Goal: Task Accomplishment & Management: Manage account settings

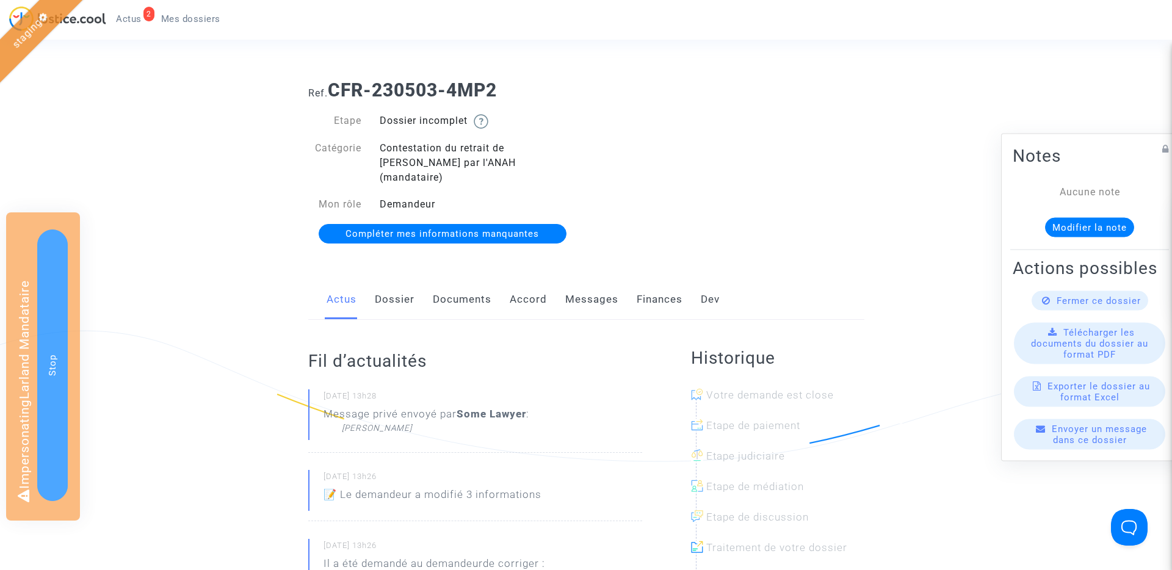
click at [123, 20] on span "Actus" at bounding box center [129, 18] width 26 height 11
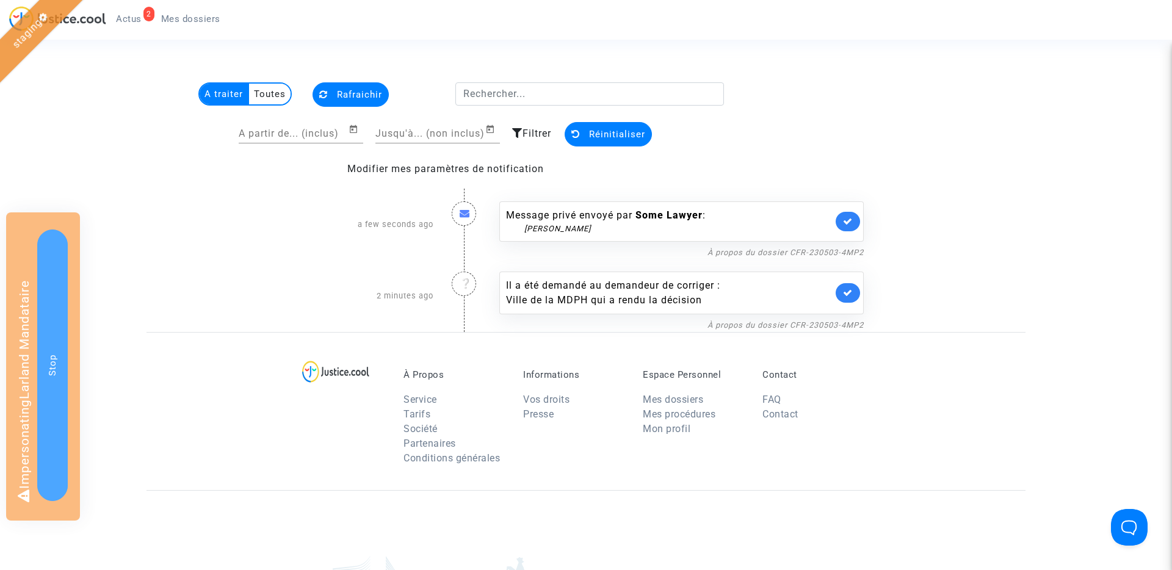
click at [198, 24] on link "Mes dossiers" at bounding box center [190, 19] width 79 height 18
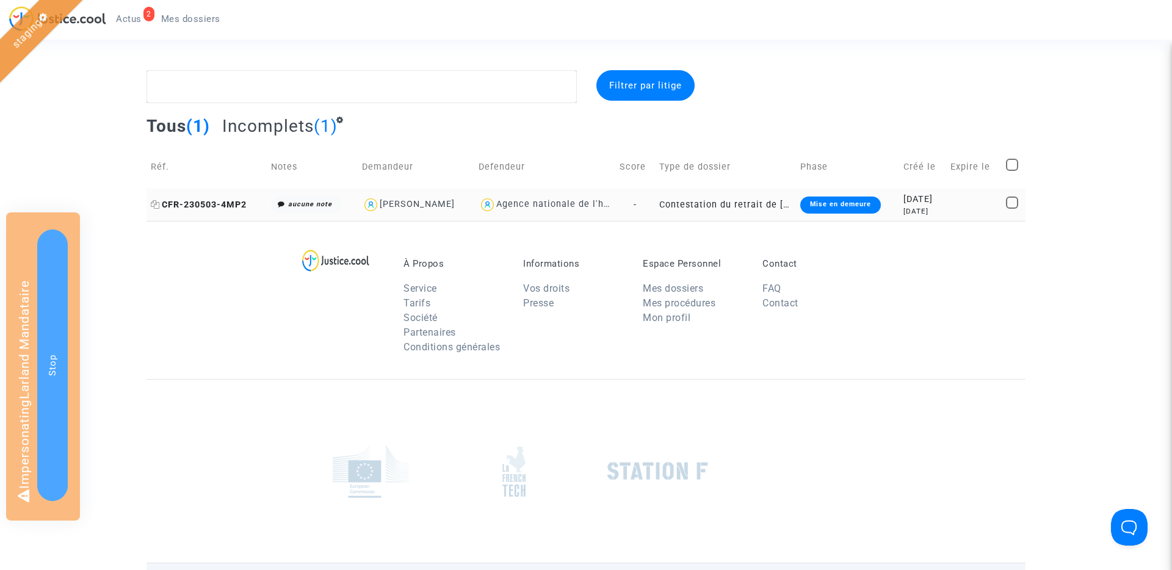
click at [217, 206] on span "CFR-230503-4MP2" at bounding box center [199, 205] width 96 height 10
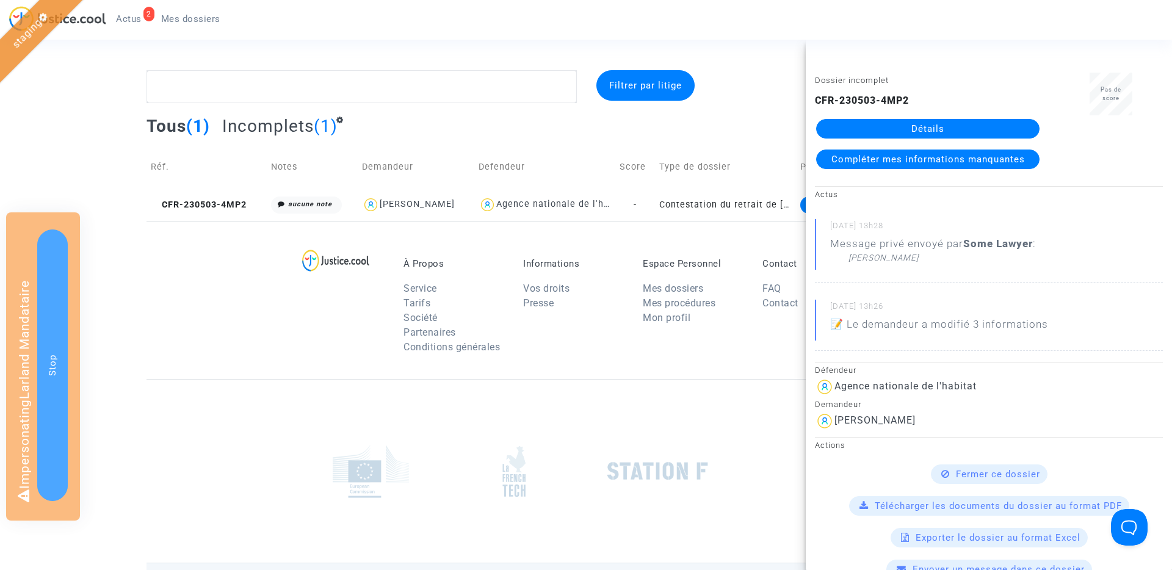
click at [924, 128] on link "Détails" at bounding box center [927, 129] width 223 height 20
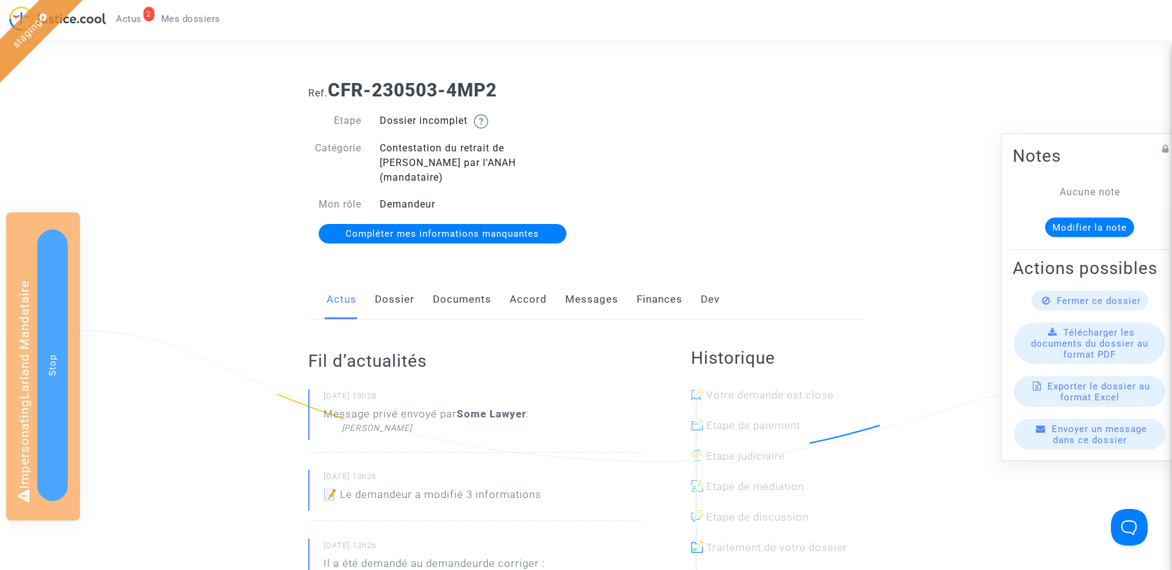
click at [130, 19] on span "Actus" at bounding box center [129, 18] width 26 height 11
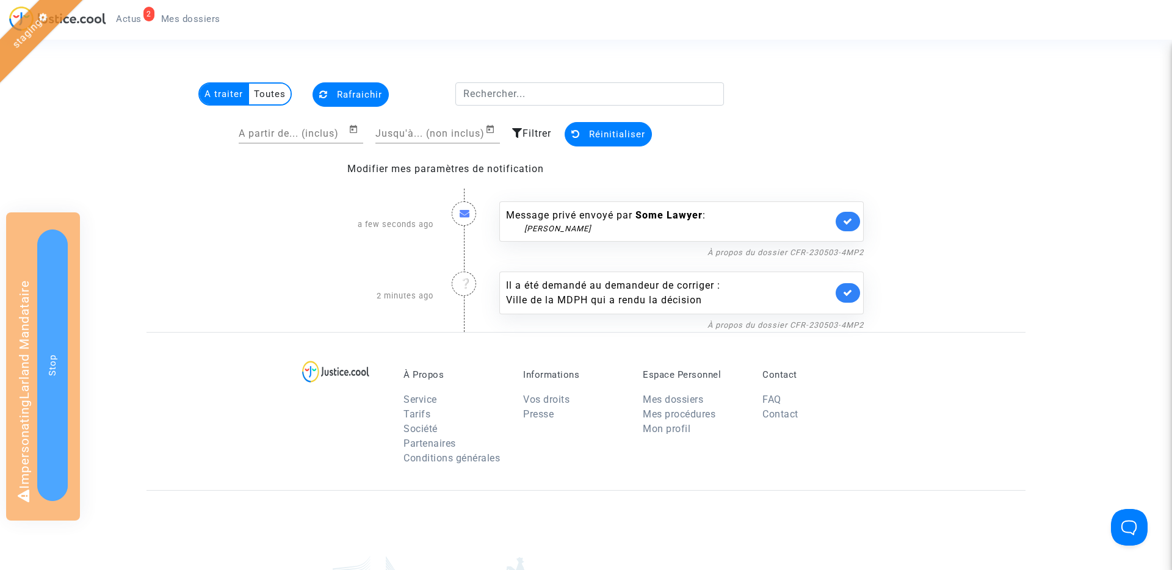
click at [515, 129] on icon at bounding box center [517, 133] width 10 height 10
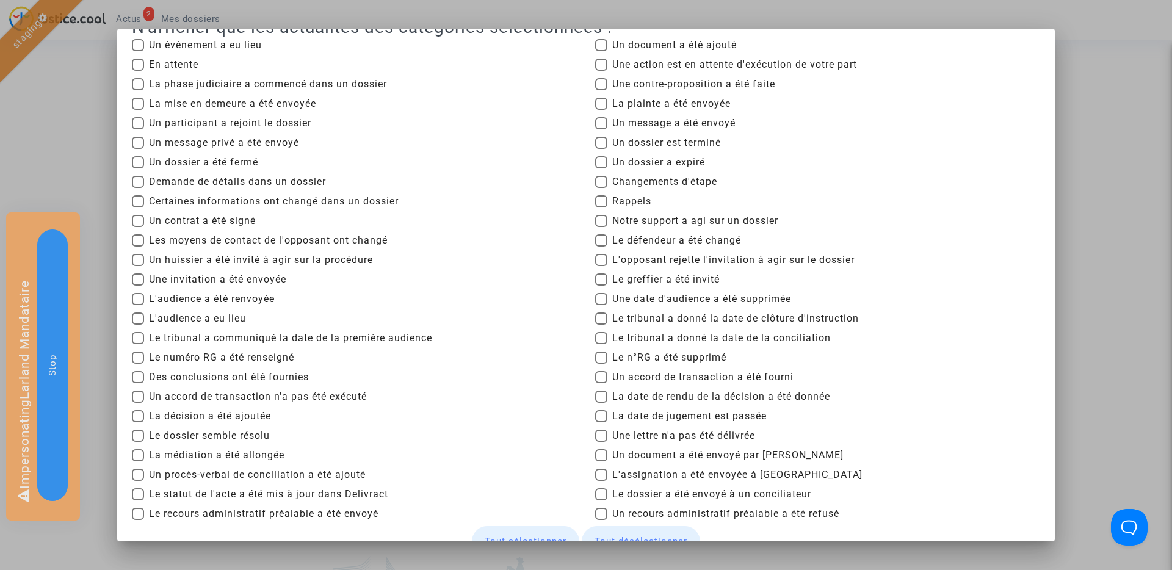
scroll to position [20, 0]
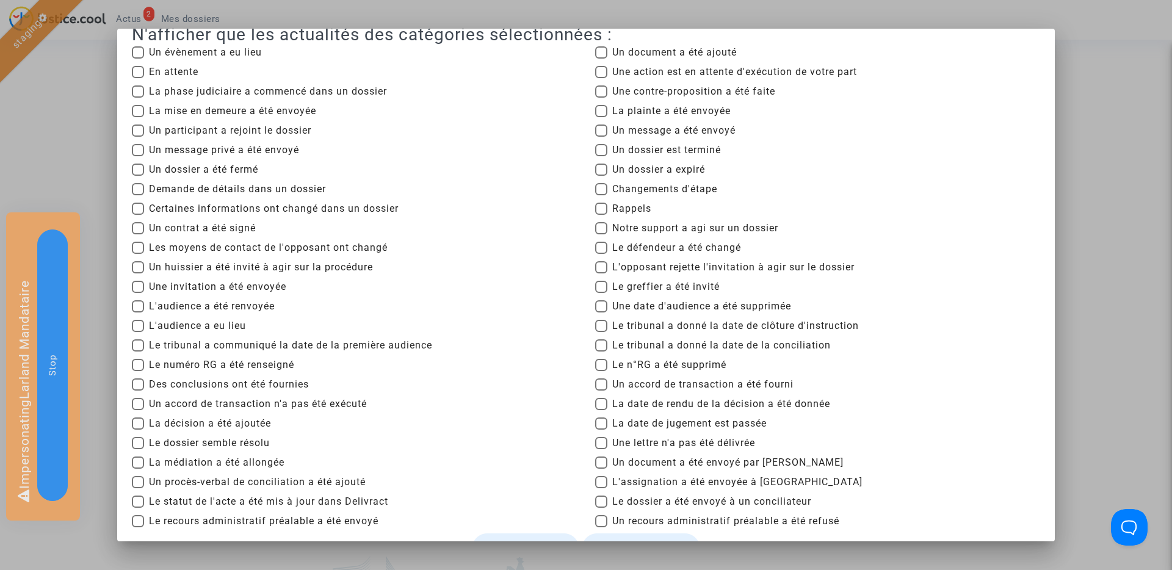
click at [633, 127] on span "Un message a été envoyé" at bounding box center [673, 130] width 123 height 15
click at [601, 137] on input "Un message a été envoyé" at bounding box center [601, 137] width 1 height 1
checkbox input "true"
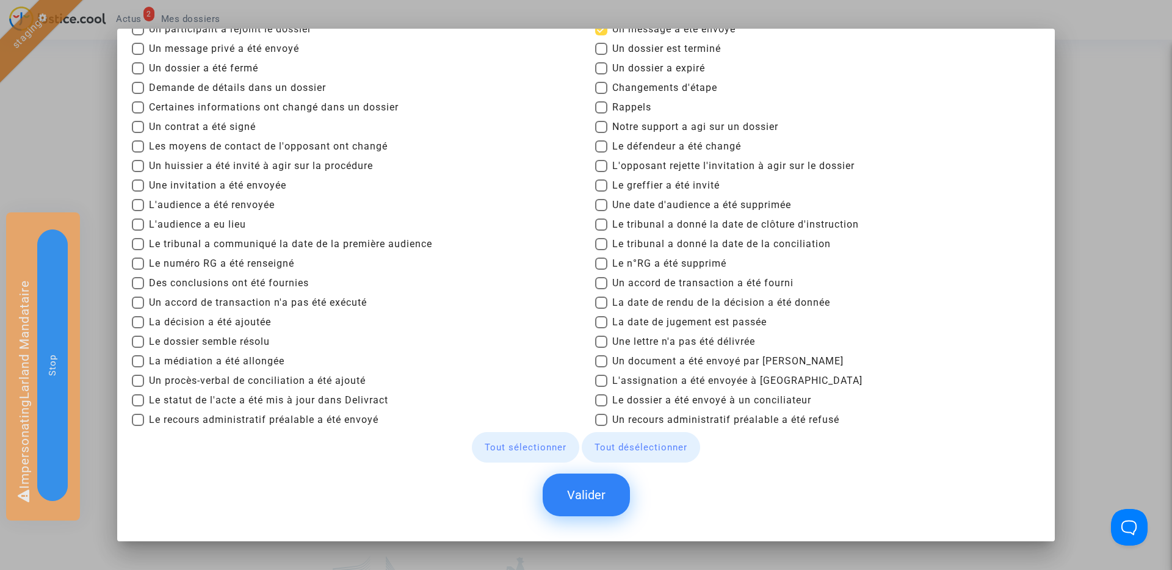
click at [576, 490] on button "Valider" at bounding box center [586, 495] width 87 height 43
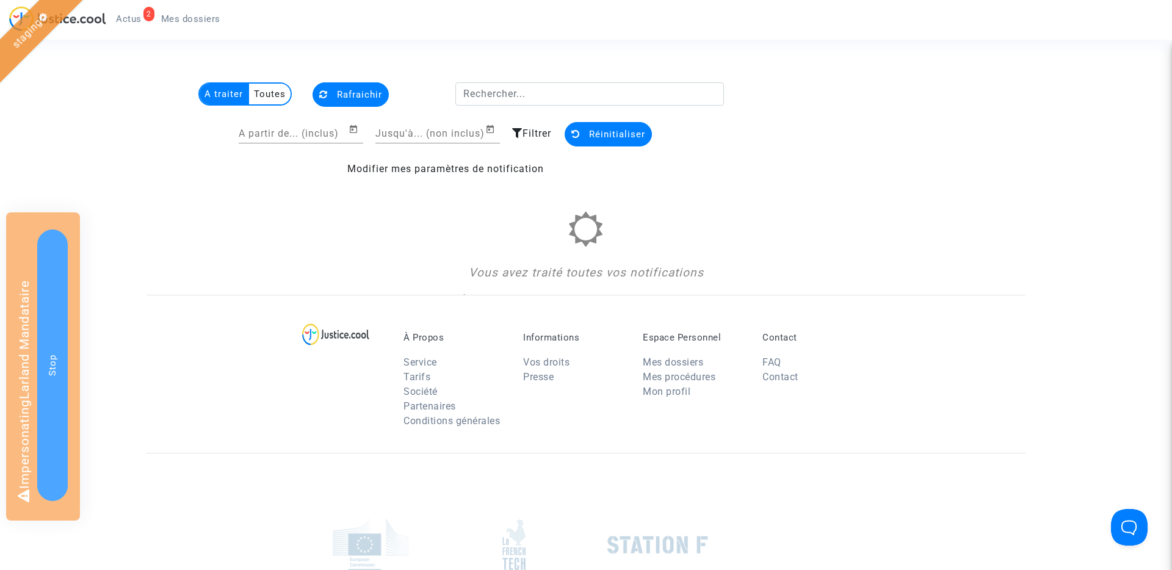
click at [531, 135] on span "Filtrer" at bounding box center [537, 134] width 29 height 12
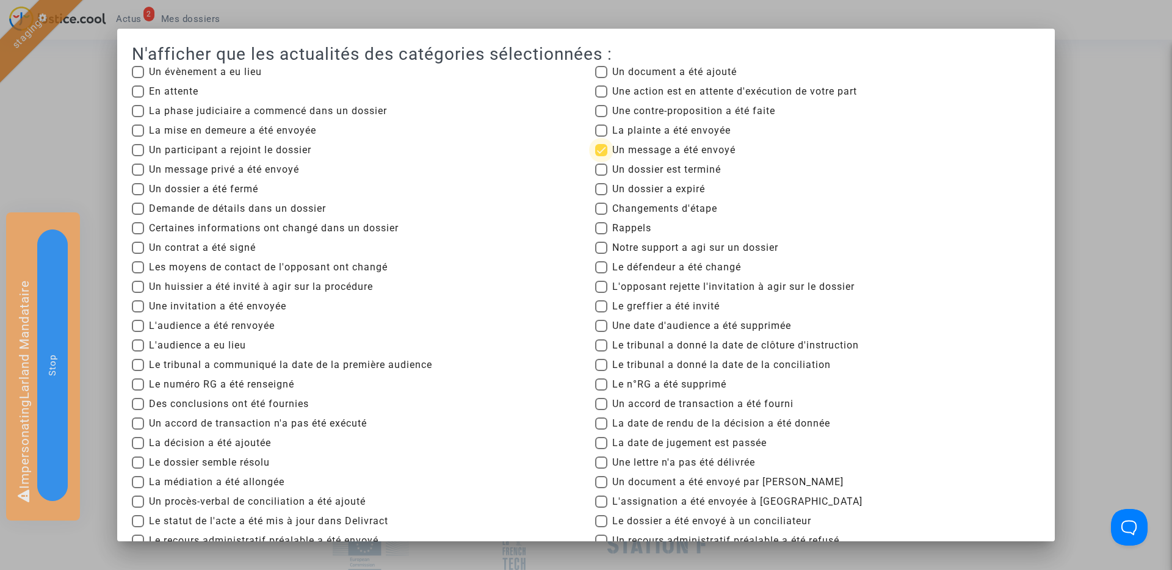
click at [611, 153] on label "Un message a été envoyé" at bounding box center [665, 150] width 140 height 15
click at [601, 156] on input "Un message a été envoyé" at bounding box center [601, 156] width 1 height 1
checkbox input "false"
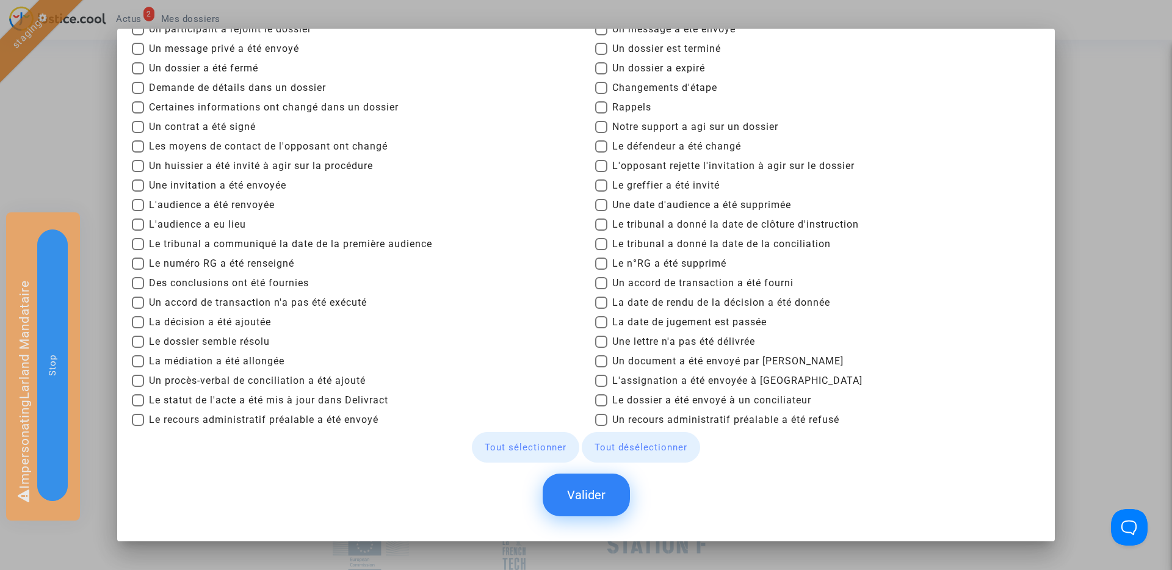
click at [601, 493] on button "Valider" at bounding box center [586, 495] width 87 height 43
